Goal: Information Seeking & Learning: Learn about a topic

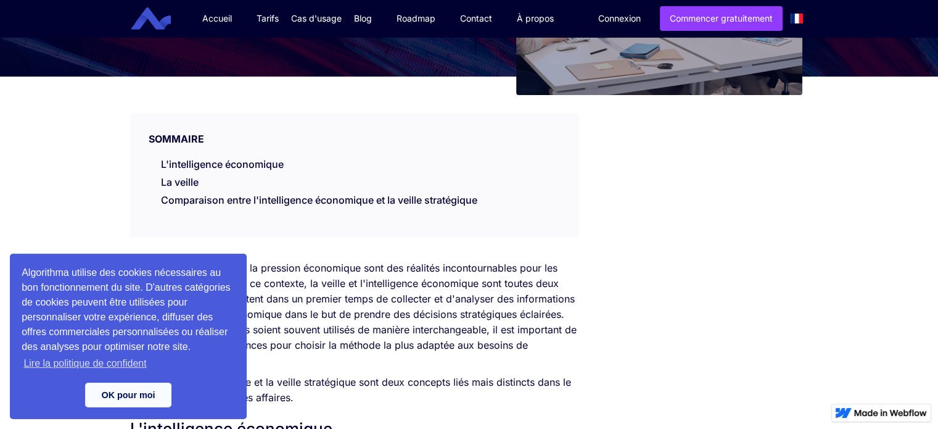
scroll to position [194, 0]
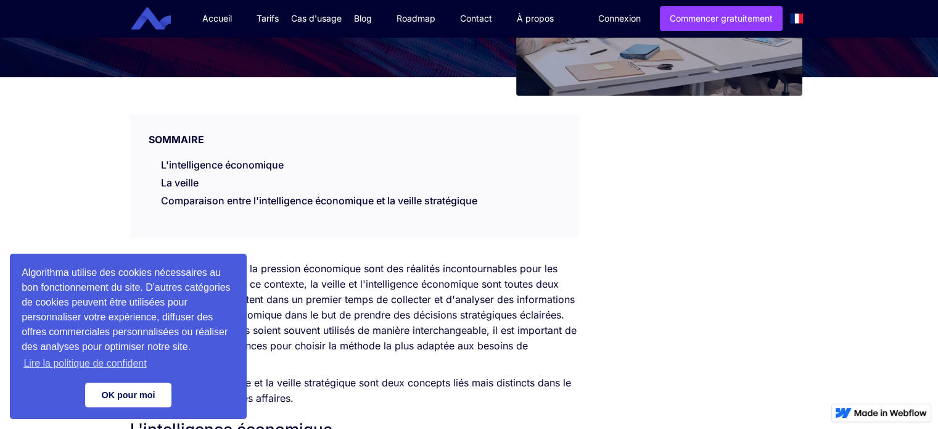
click at [152, 390] on link "OK pour moi" at bounding box center [128, 394] width 86 height 25
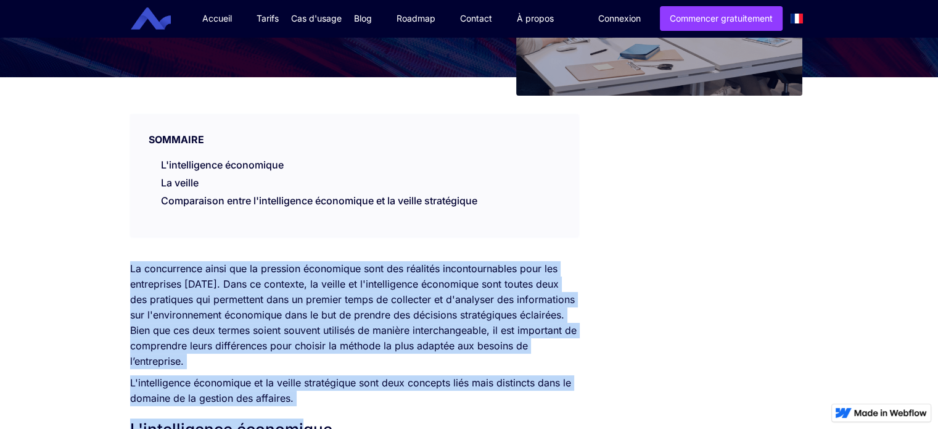
drag, startPoint x: 300, startPoint y: 407, endPoint x: 128, endPoint y: 266, distance: 222.7
click at [294, 402] on p "L'intelligence économique et la veille stratégique sont deux concepts liés mais…" at bounding box center [354, 390] width 448 height 31
drag, startPoint x: 302, startPoint y: 400, endPoint x: 126, endPoint y: 271, distance: 218.0
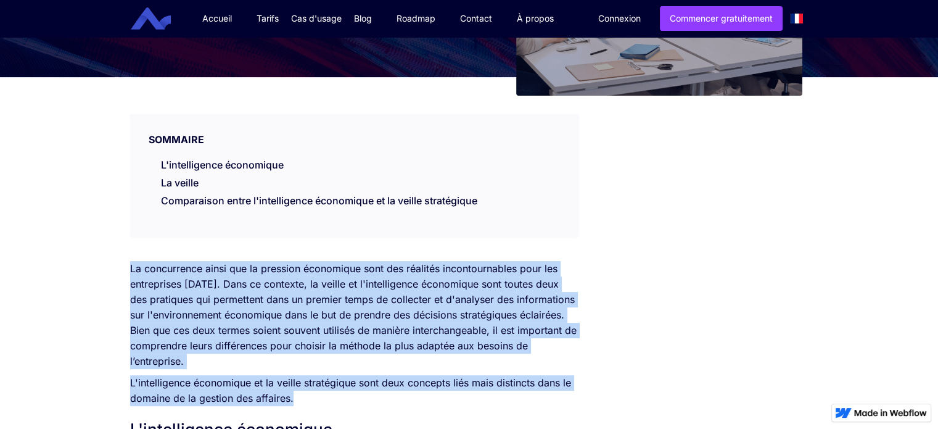
copy div "La concurrence ainsi que la pression économique sont des réalités incontournabl…"
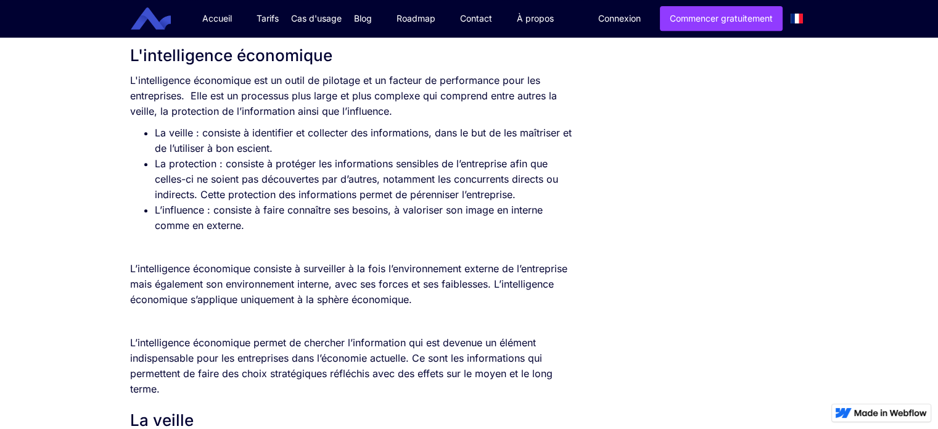
scroll to position [567, 0]
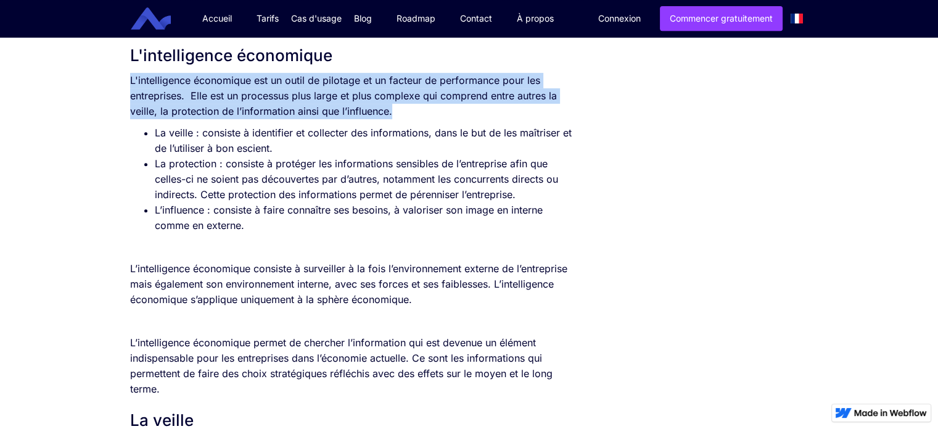
drag, startPoint x: 402, startPoint y: 110, endPoint x: 119, endPoint y: 76, distance: 285.2
copy p "L'intelligence économique est un outil de pilotage et un facteur de performance…"
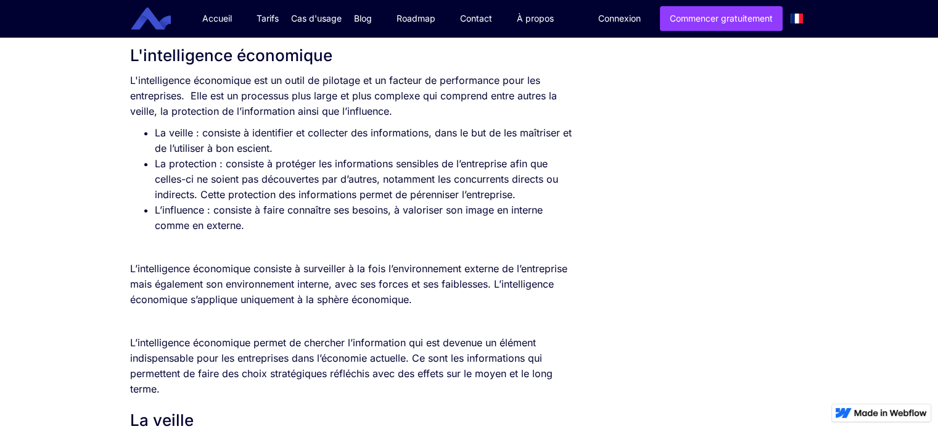
click at [271, 253] on p "‍" at bounding box center [354, 246] width 448 height 15
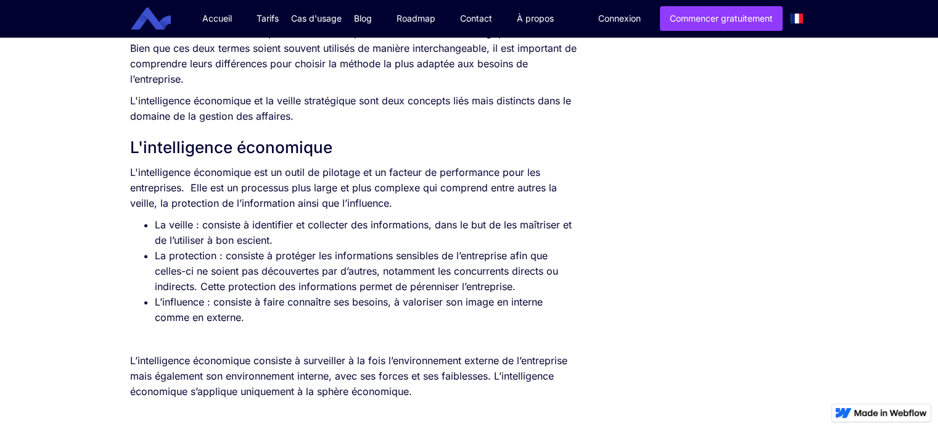
scroll to position [476, 0]
drag, startPoint x: 298, startPoint y: 242, endPoint x: 201, endPoint y: 226, distance: 98.1
click at [201, 226] on li "La veille : consiste à identifier et collecter des informations, dans le but de…" at bounding box center [367, 231] width 424 height 31
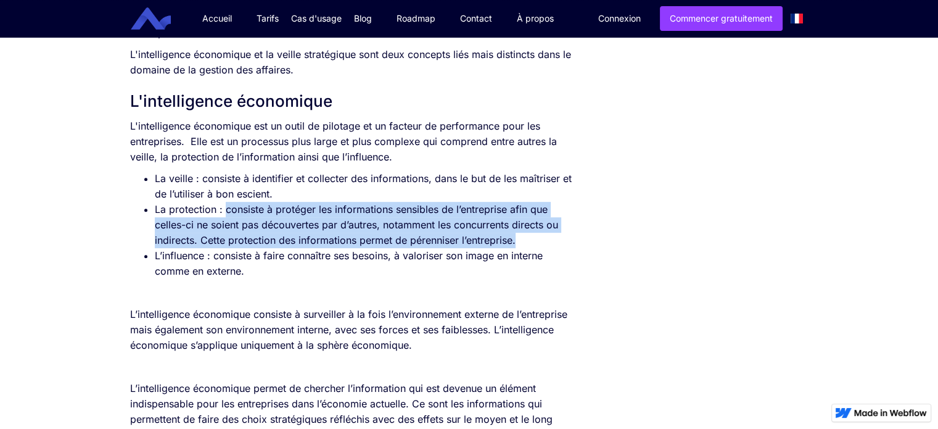
drag, startPoint x: 521, startPoint y: 237, endPoint x: 226, endPoint y: 210, distance: 296.1
click at [226, 210] on li "La protection : consiste à protéger les informations sensibles de l’entreprise …" at bounding box center [367, 225] width 424 height 46
copy li "consiste à protéger les informations sensibles de l’entreprise afin que celles-…"
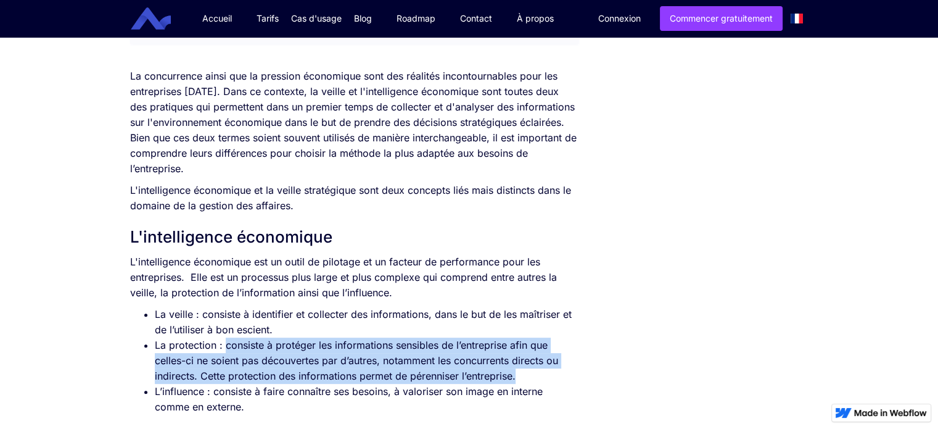
scroll to position [387, 0]
copy li "consiste à protéger les informations sensibles de l’entreprise afin que celles-…"
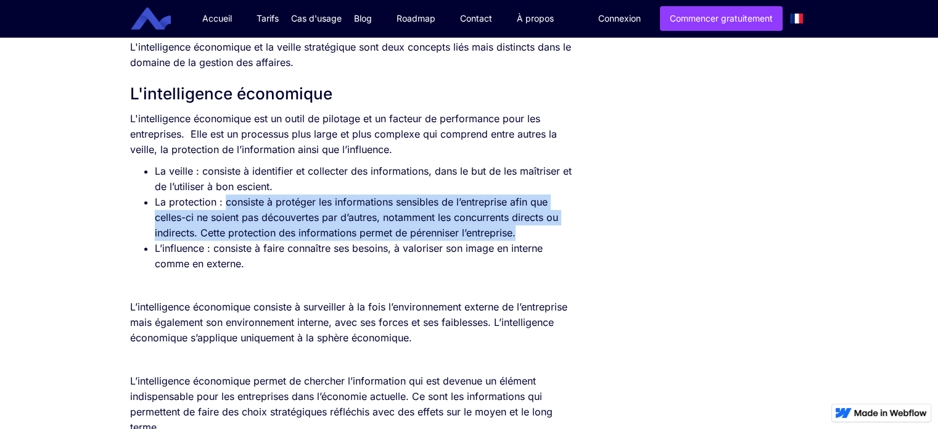
scroll to position [530, 0]
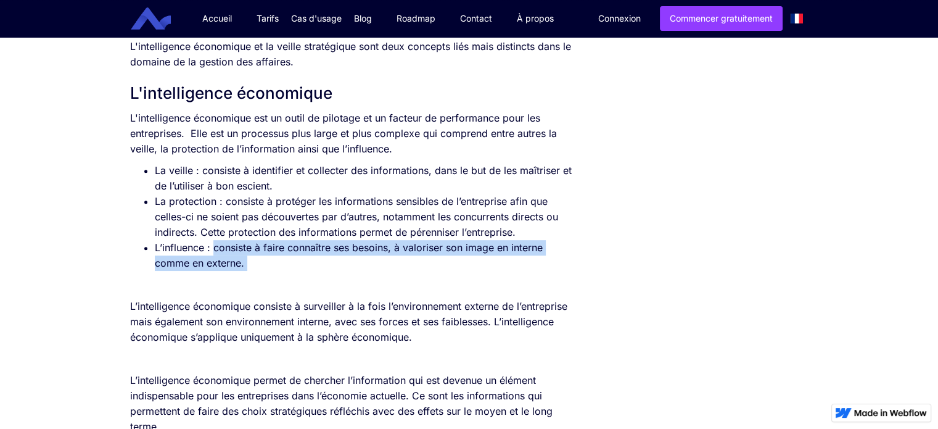
drag, startPoint x: 257, startPoint y: 276, endPoint x: 215, endPoint y: 250, distance: 49.5
copy div "consiste à faire connaître ses besoins, à valoriser son image en interne comme …"
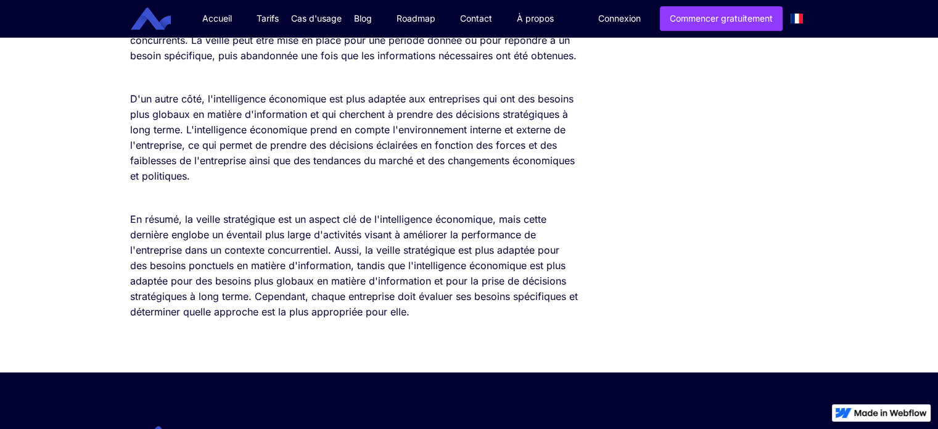
scroll to position [1591, 0]
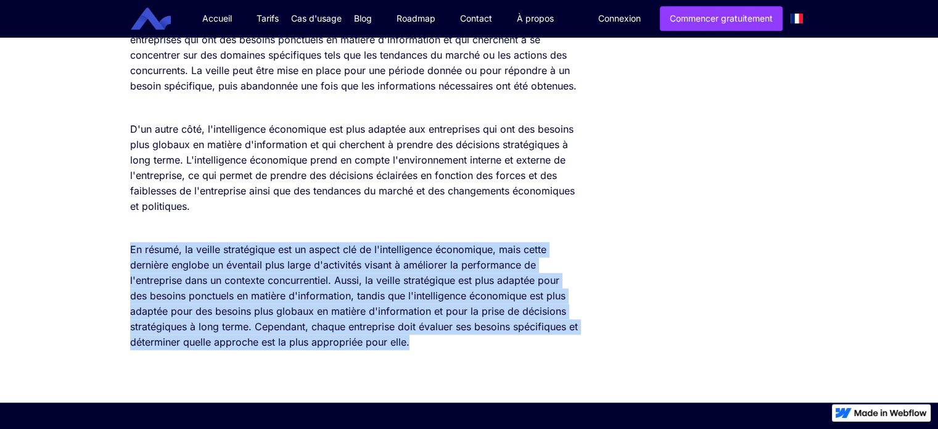
drag, startPoint x: 131, startPoint y: 278, endPoint x: 462, endPoint y: 375, distance: 345.1
click at [462, 350] on p "En résumé, la veille stratégique est un aspect clé de l'intelligence économique…" at bounding box center [354, 296] width 448 height 108
copy p "En résumé, la veille stratégique est un aspect clé de l'intelligence économique…"
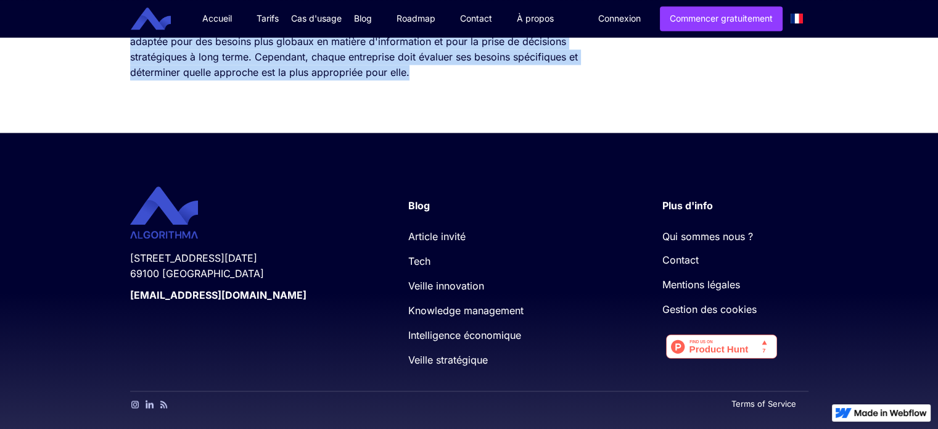
scroll to position [1861, 0]
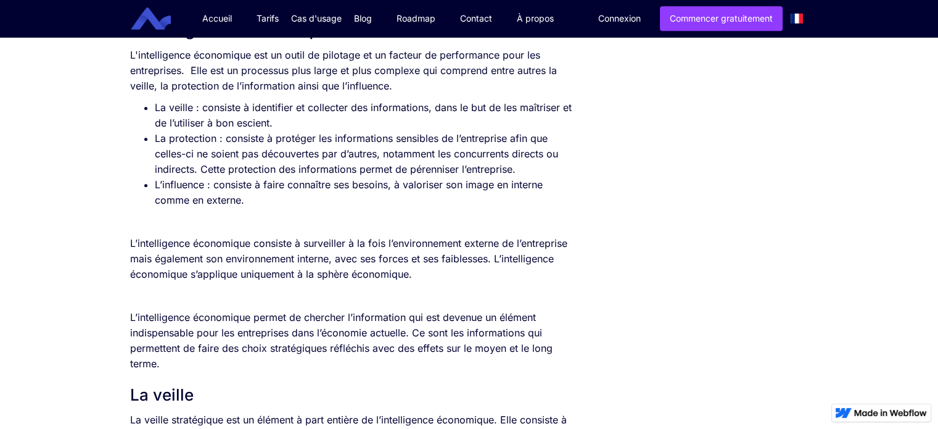
scroll to position [591, 0]
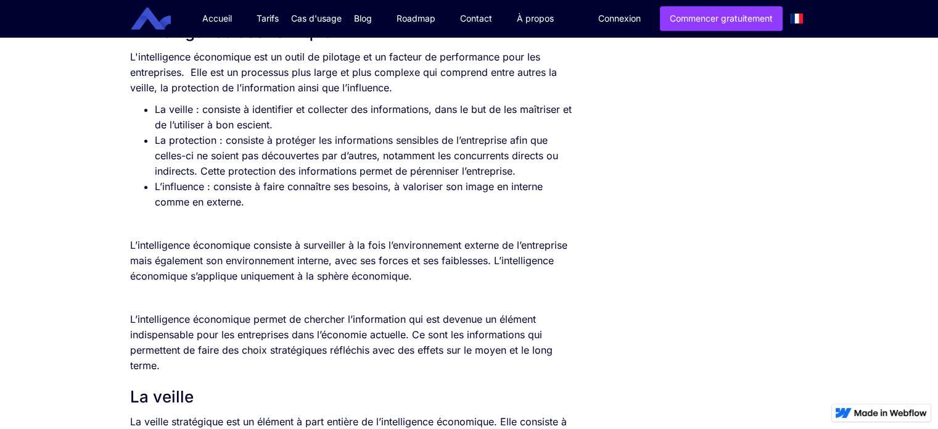
drag, startPoint x: 130, startPoint y: 241, endPoint x: 434, endPoint y: 278, distance: 306.8
click at [434, 278] on p "L’intelligence économique consiste à surveiller à la fois l’environnement exter…" at bounding box center [354, 260] width 448 height 46
copy p "L’intelligence économique consiste à surveiller à la fois l’environnement exter…"
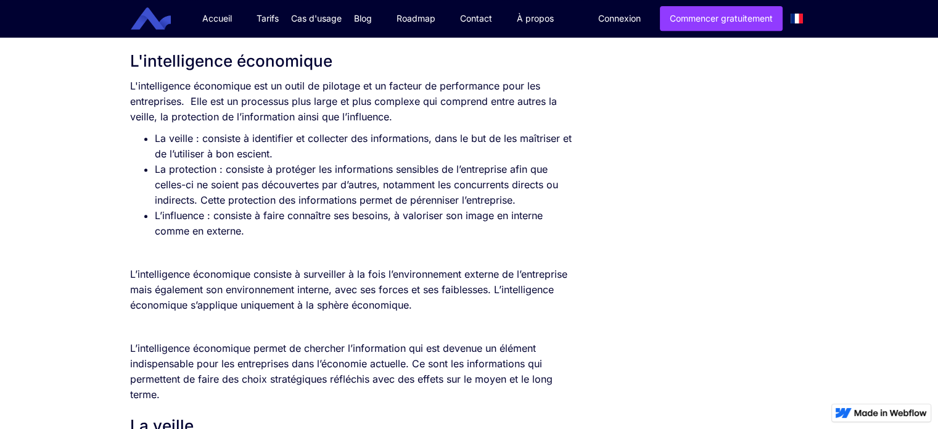
scroll to position [561, 0]
